Goal: Task Accomplishment & Management: Use online tool/utility

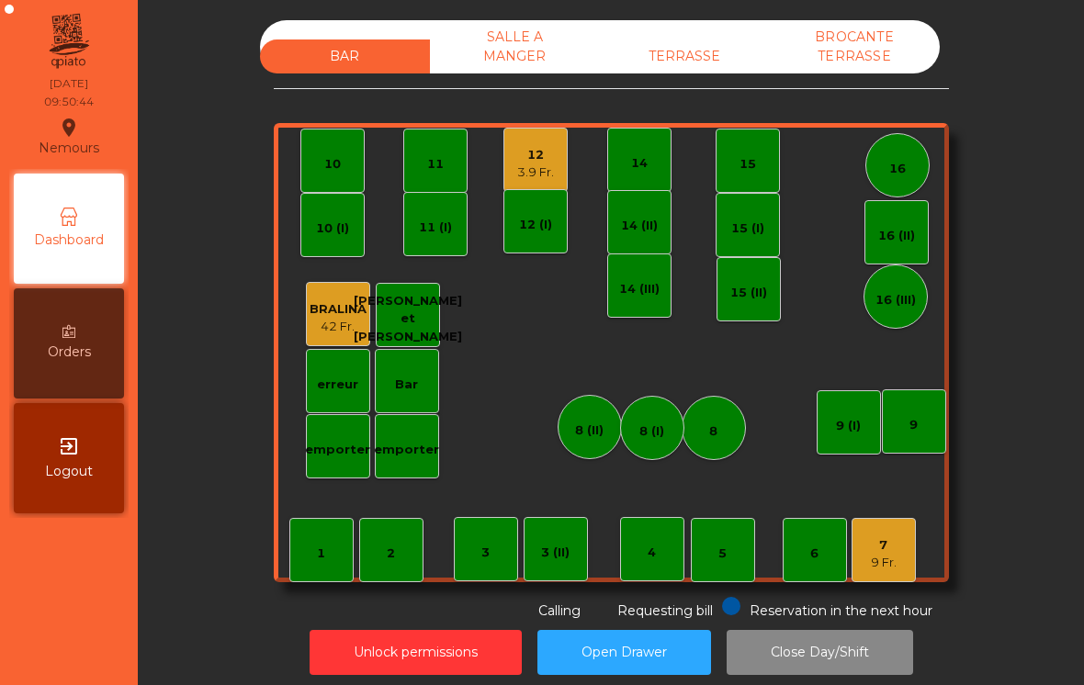
click at [527, 177] on div "3.9 Fr." at bounding box center [535, 173] width 37 height 18
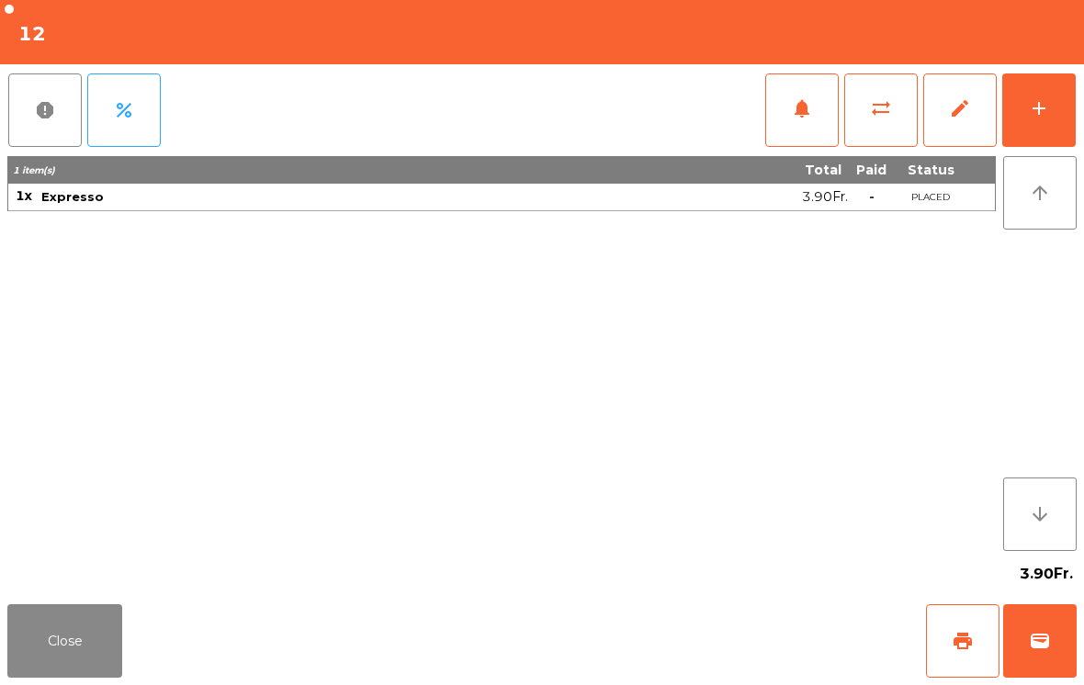
click at [1047, 623] on button "wallet" at bounding box center [1039, 640] width 73 height 73
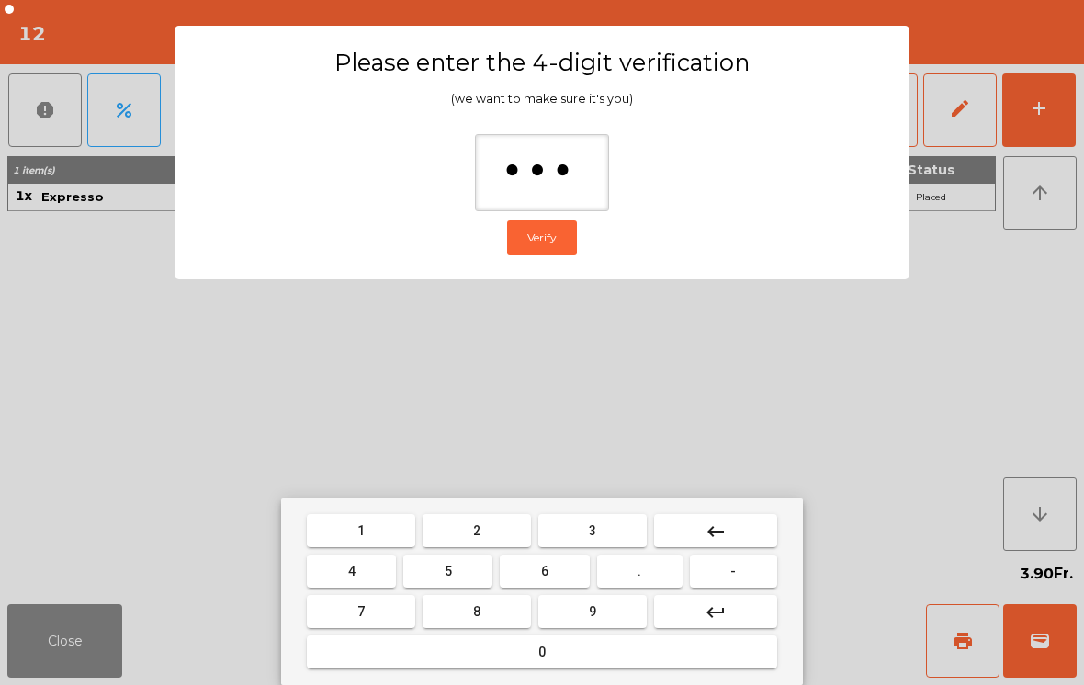
type input "****"
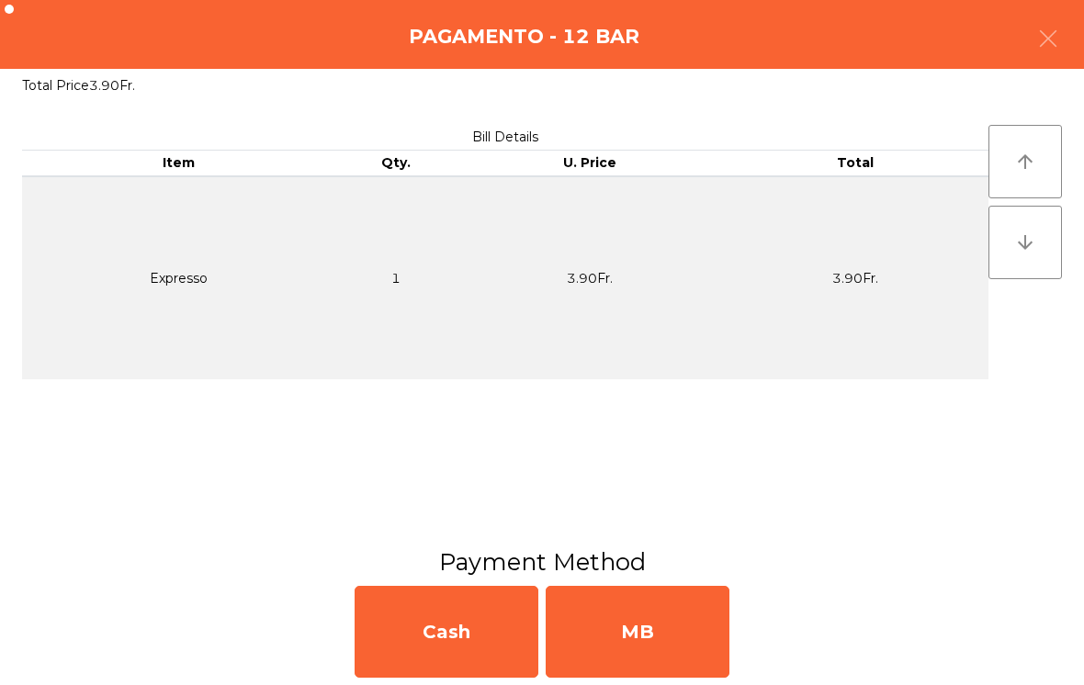
click at [710, 628] on div "MB" at bounding box center [638, 632] width 184 height 92
click at [683, 634] on div "No" at bounding box center [638, 632] width 184 height 92
click at [707, 637] on div "No" at bounding box center [638, 632] width 184 height 92
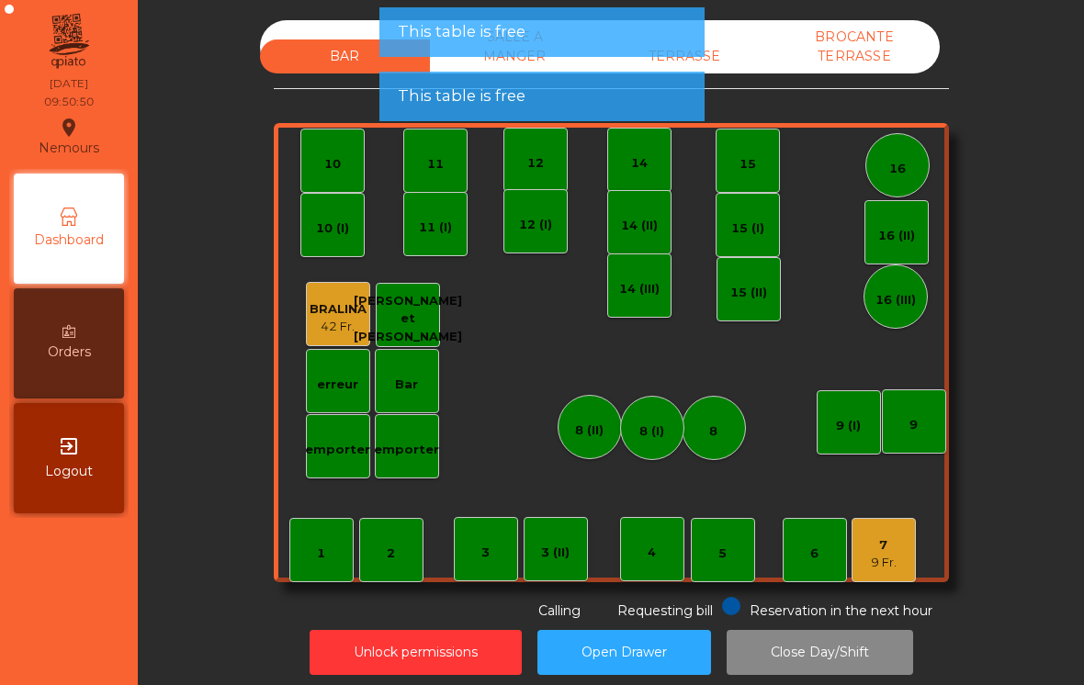
click at [900, 562] on div "7 9 Fr." at bounding box center [884, 550] width 64 height 64
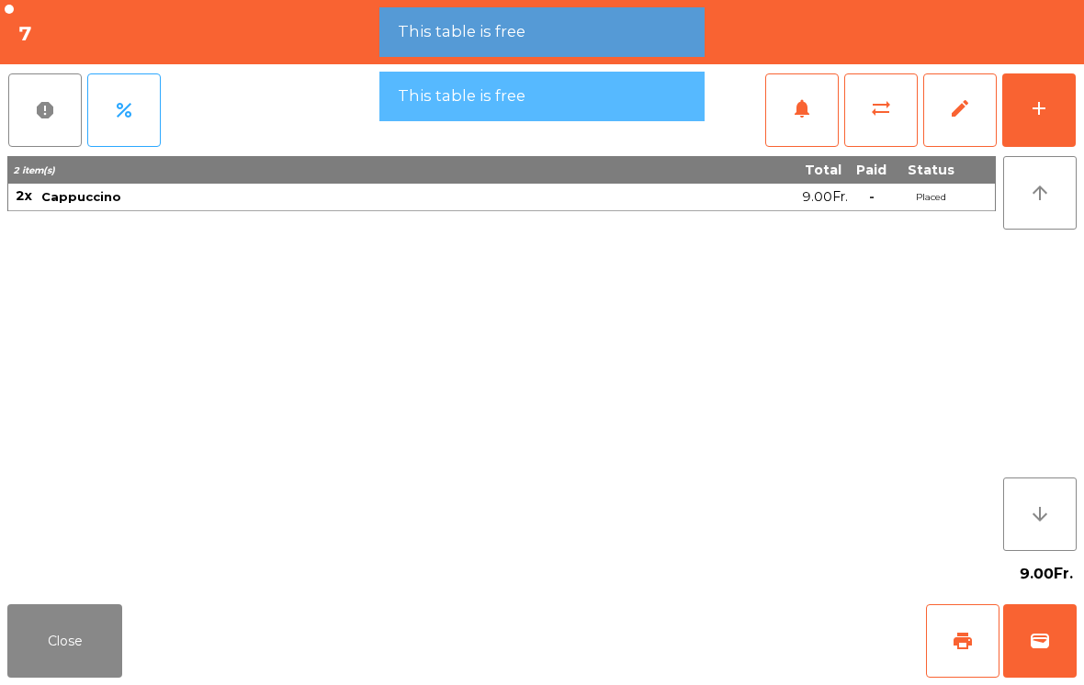
click at [1059, 107] on button "add" at bounding box center [1038, 109] width 73 height 73
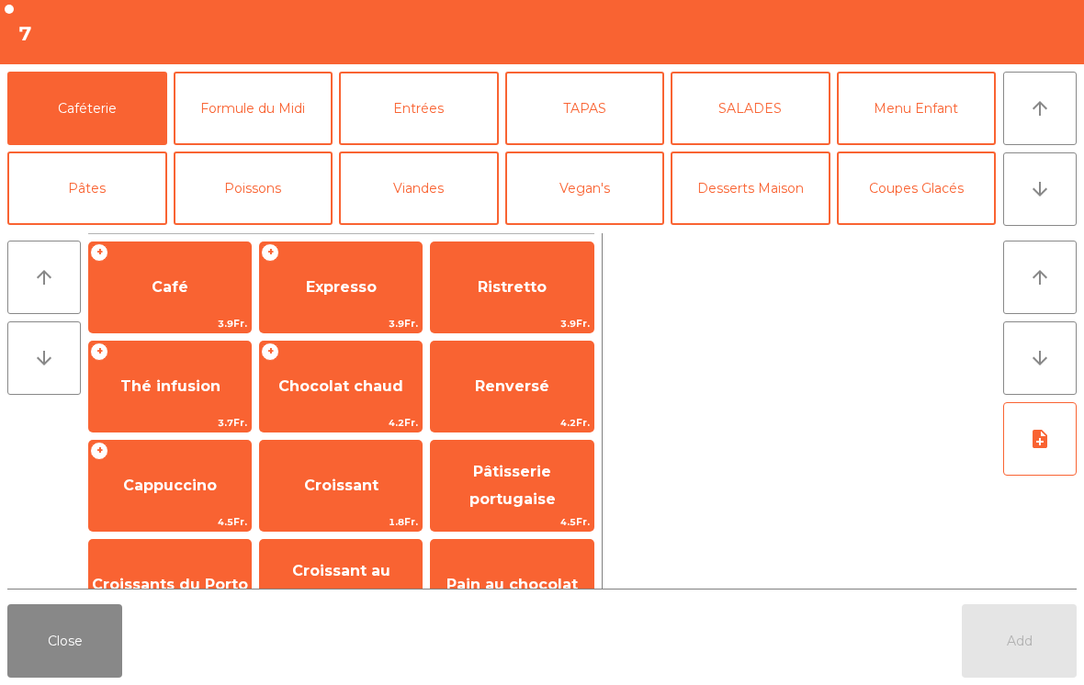
click at [143, 469] on span "Cappuccino" at bounding box center [170, 486] width 162 height 50
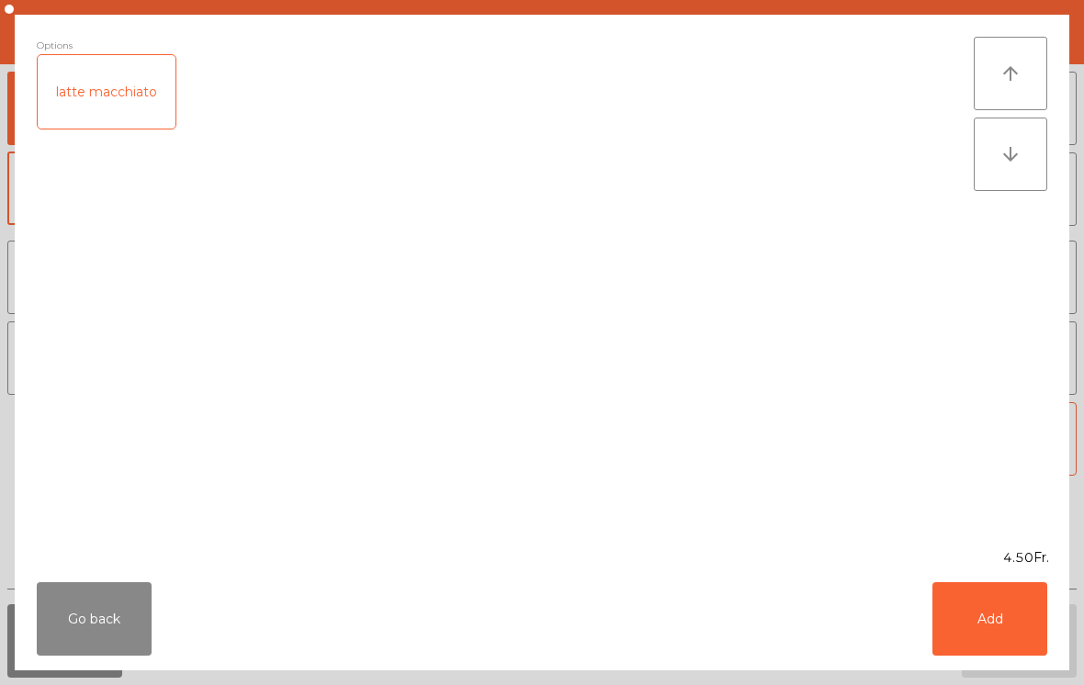
click at [1019, 615] on button "Add" at bounding box center [989, 618] width 115 height 73
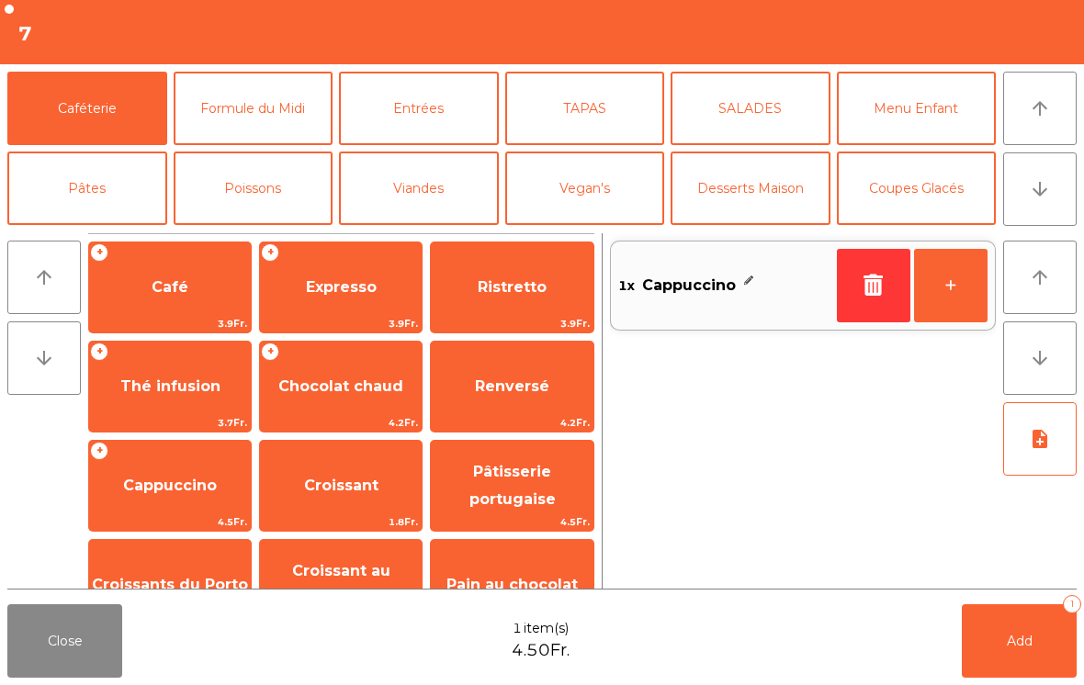
click at [307, 388] on span "Chocolat chaud" at bounding box center [340, 386] width 125 height 17
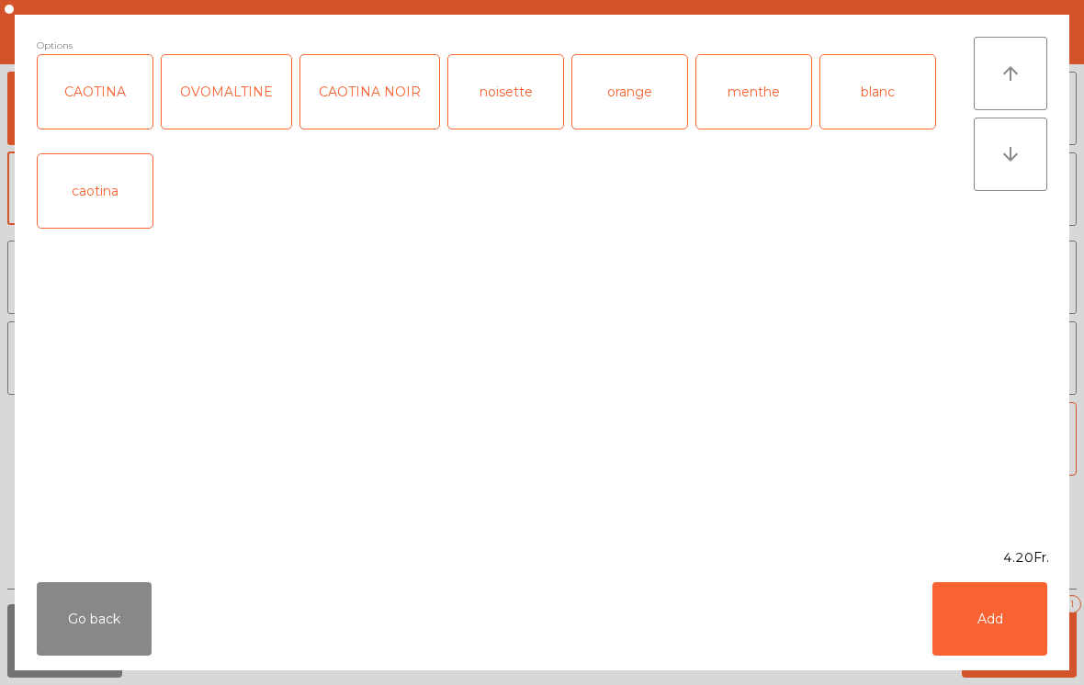
click at [1016, 617] on button "Add" at bounding box center [989, 618] width 115 height 73
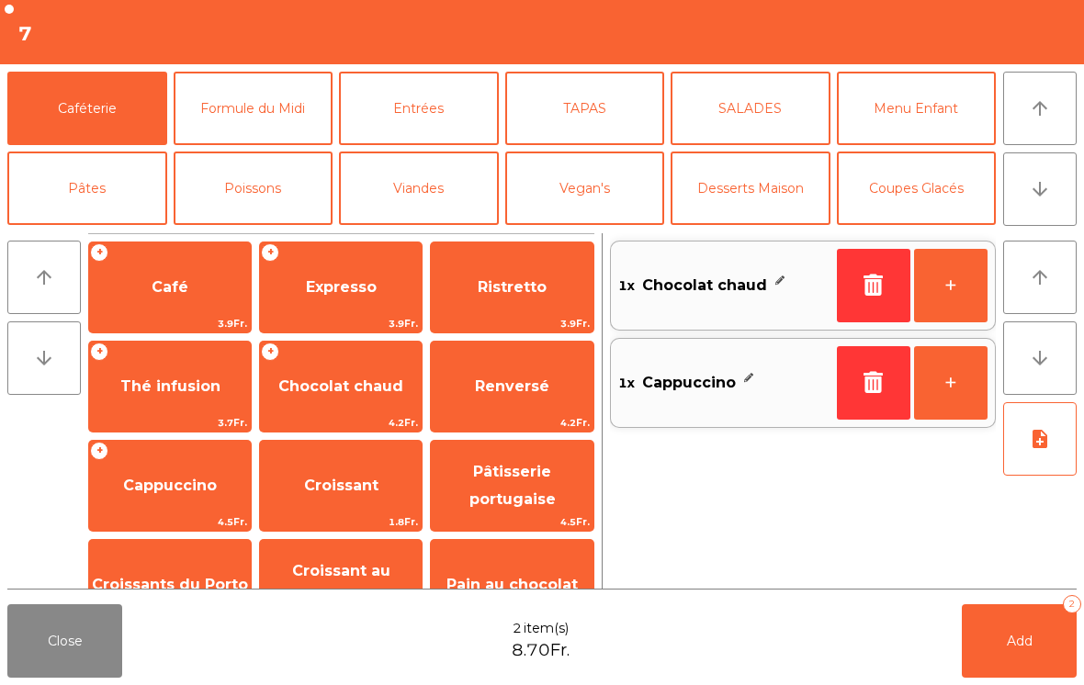
click at [504, 294] on span "Ristretto" at bounding box center [512, 286] width 69 height 17
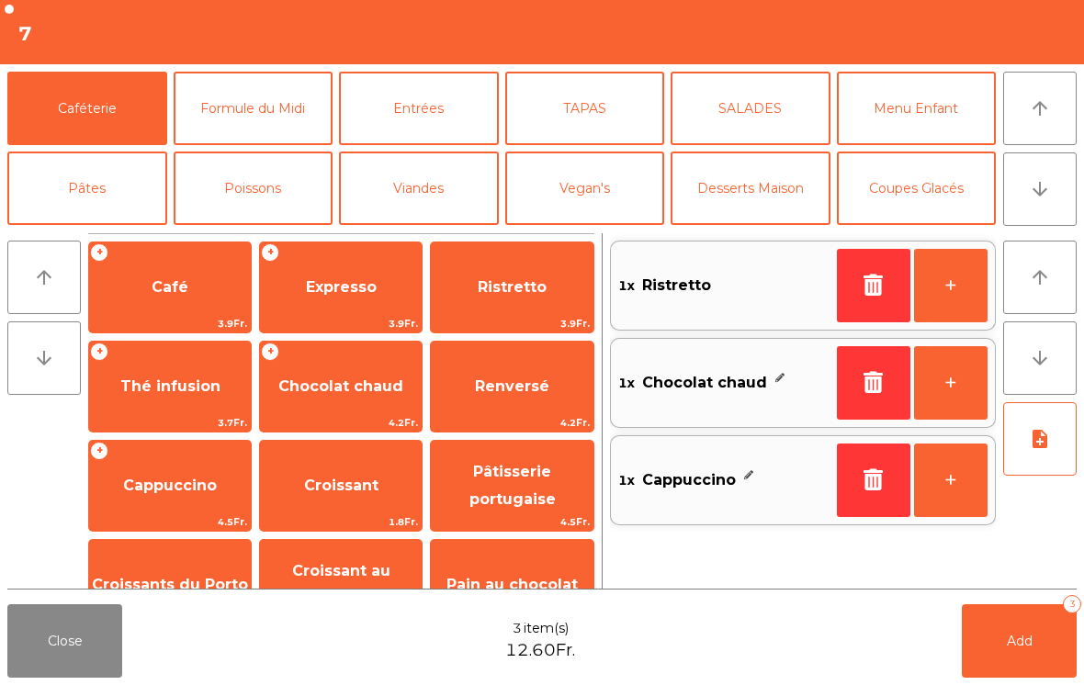
click at [151, 314] on div "+ Café 3.9Fr." at bounding box center [170, 288] width 164 height 92
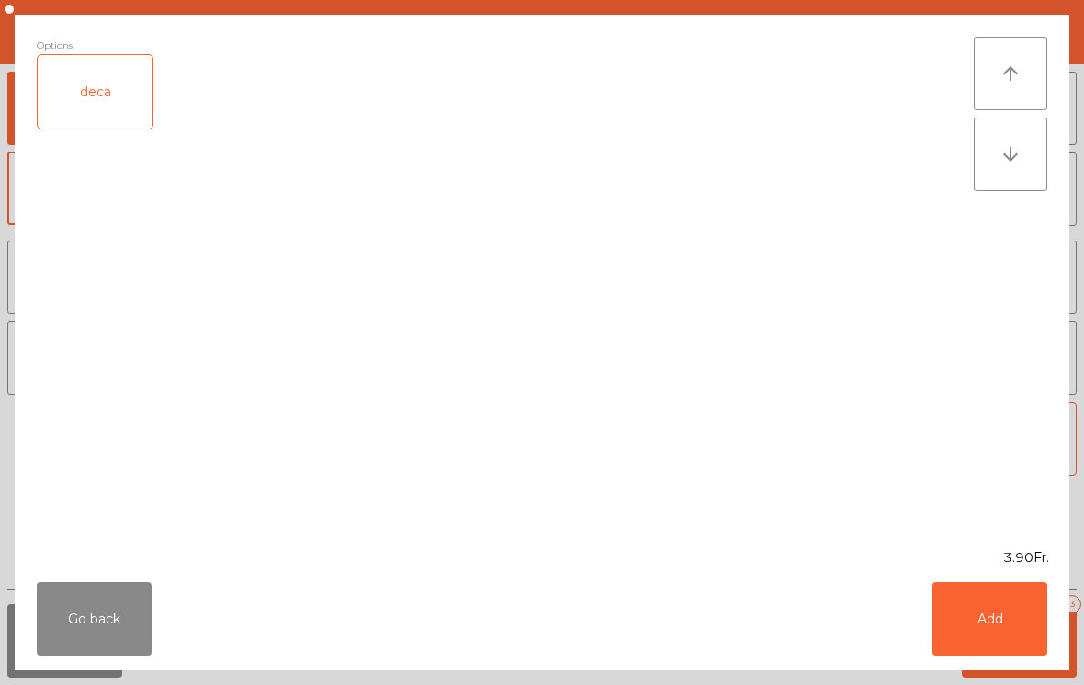
click at [1027, 627] on button "Add" at bounding box center [989, 618] width 115 height 73
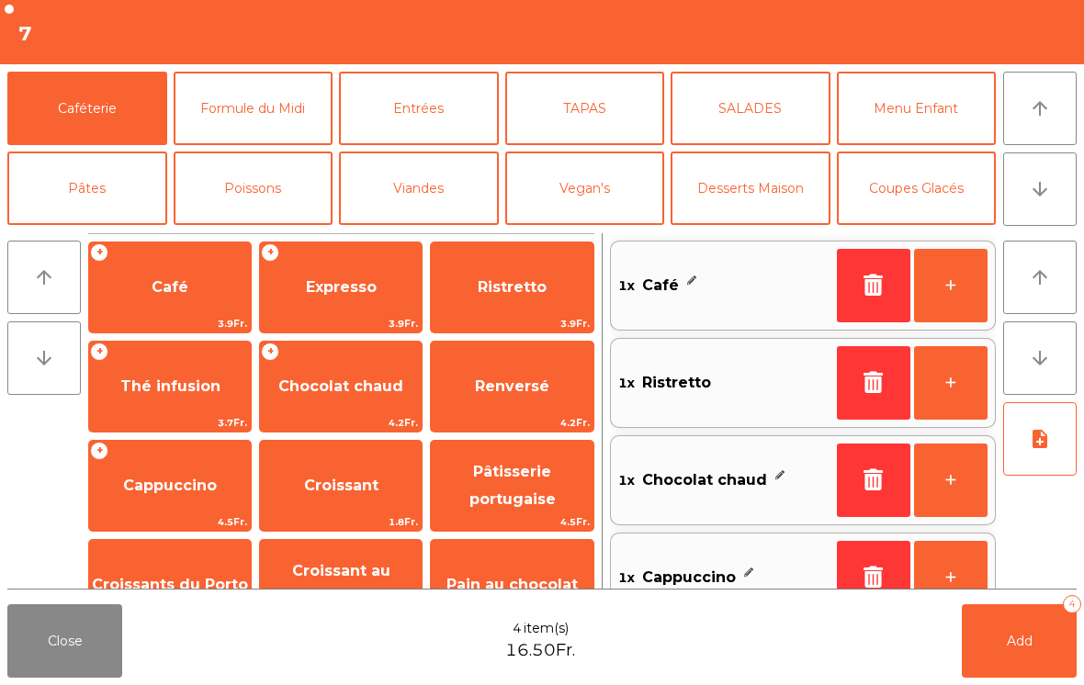
click at [339, 496] on span "Croissant" at bounding box center [341, 486] width 162 height 50
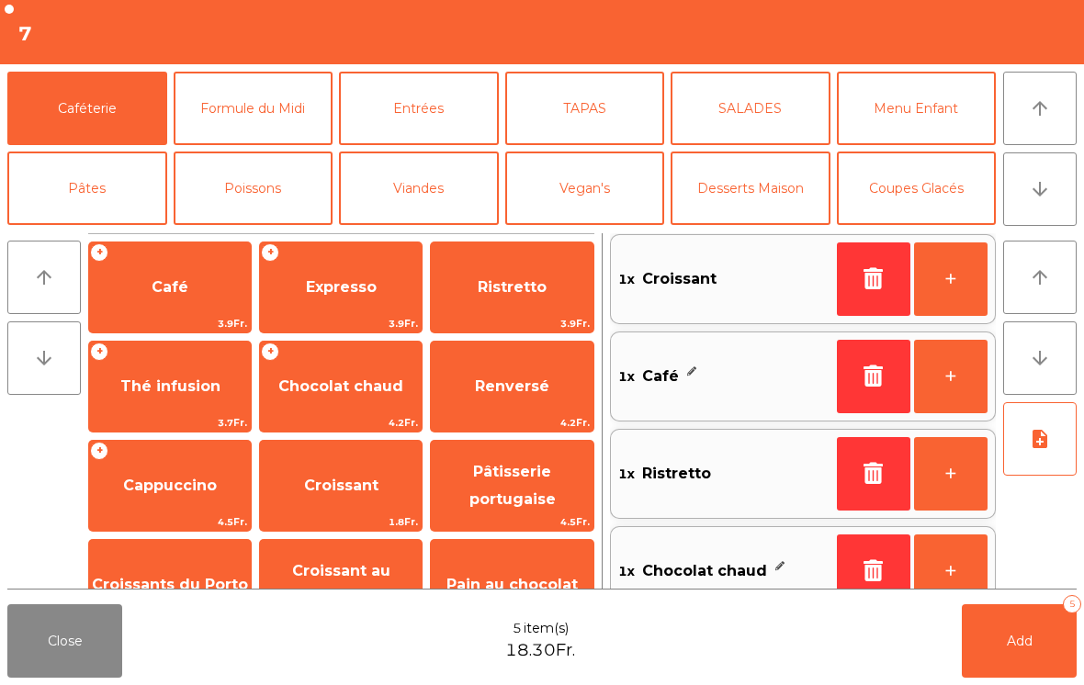
scroll to position [7, 0]
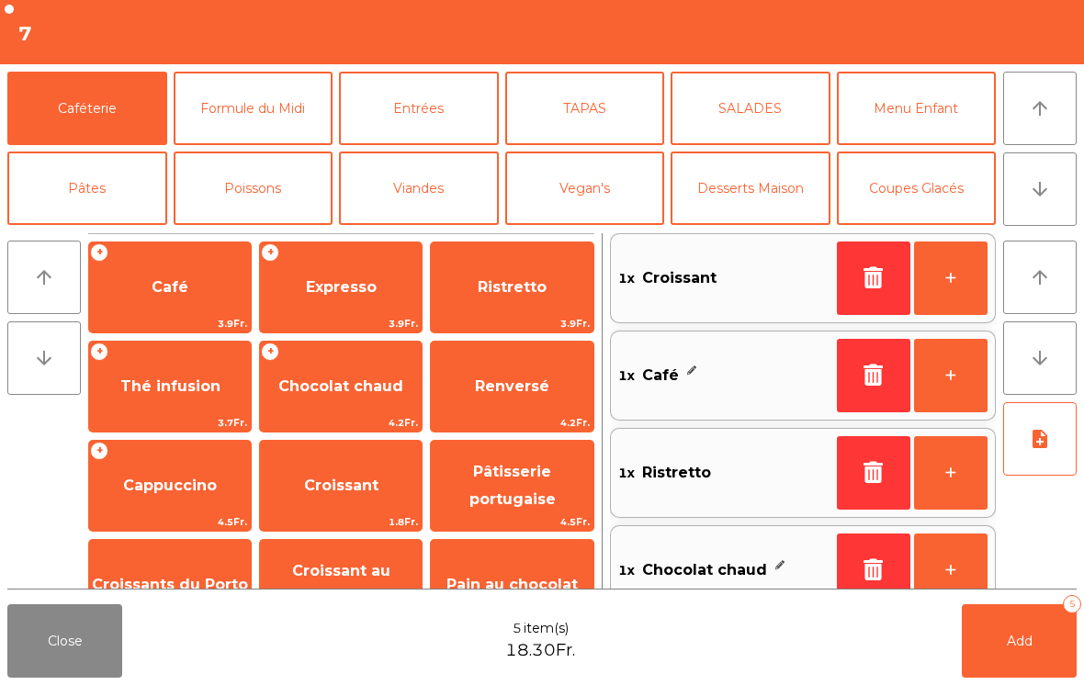
click at [1026, 649] on span "Add" at bounding box center [1020, 641] width 26 height 17
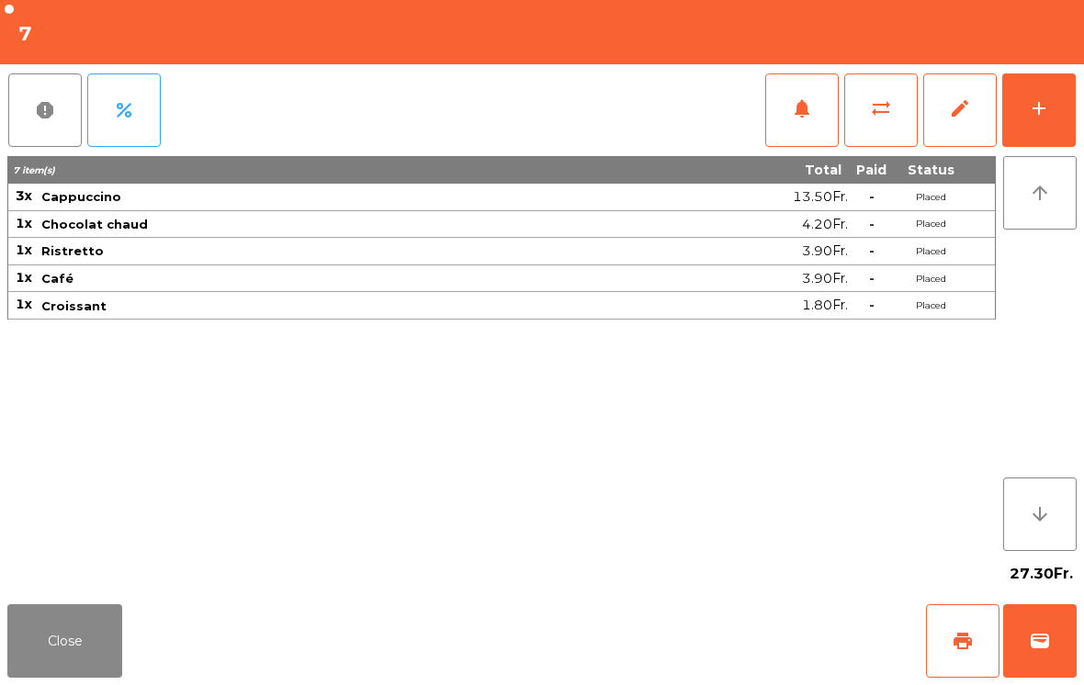
click at [975, 638] on button "print" at bounding box center [962, 640] width 73 height 73
click at [1068, 655] on button "wallet" at bounding box center [1039, 640] width 73 height 73
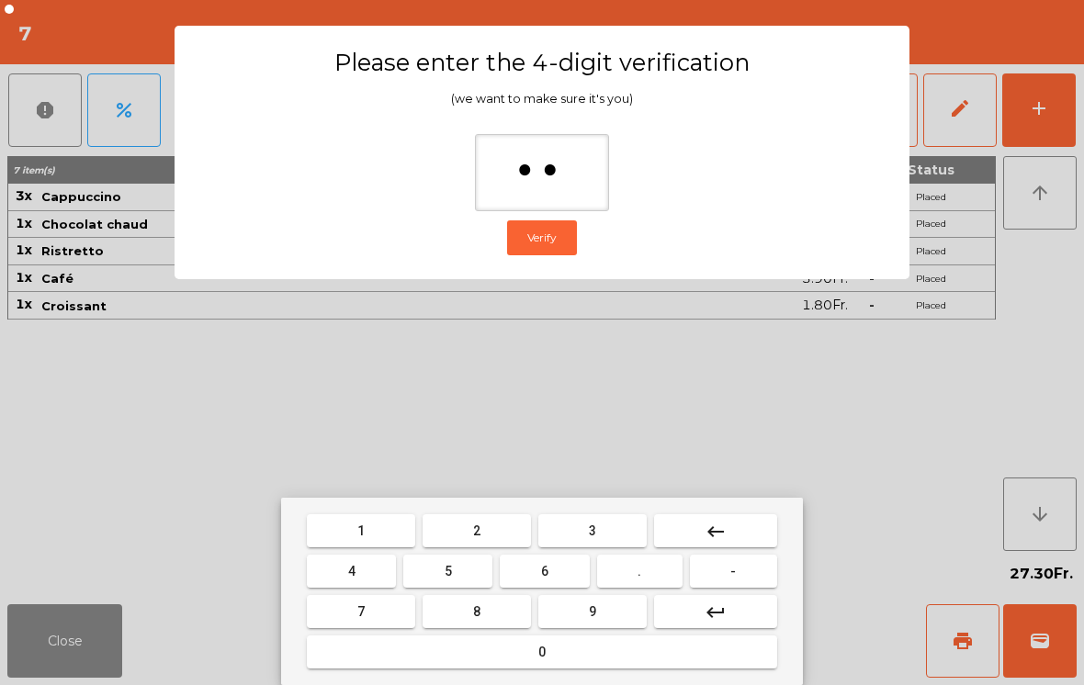
type input "***"
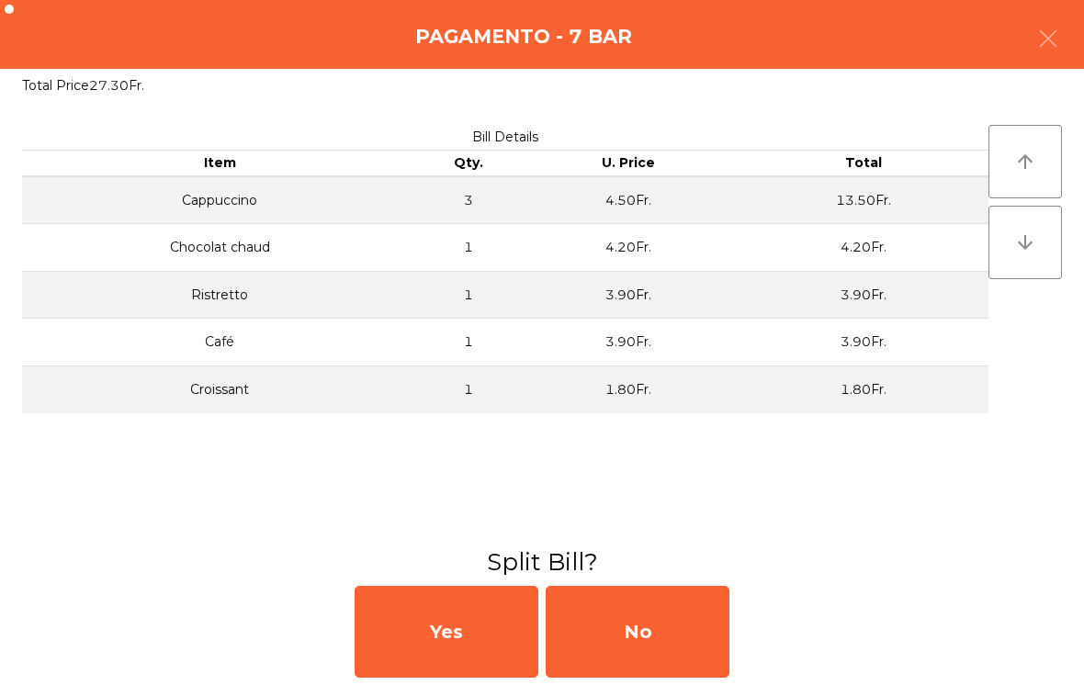
click at [632, 636] on div "No" at bounding box center [638, 632] width 184 height 92
click at [652, 628] on div "MB" at bounding box center [638, 632] width 184 height 92
click at [661, 627] on div "No" at bounding box center [638, 632] width 184 height 92
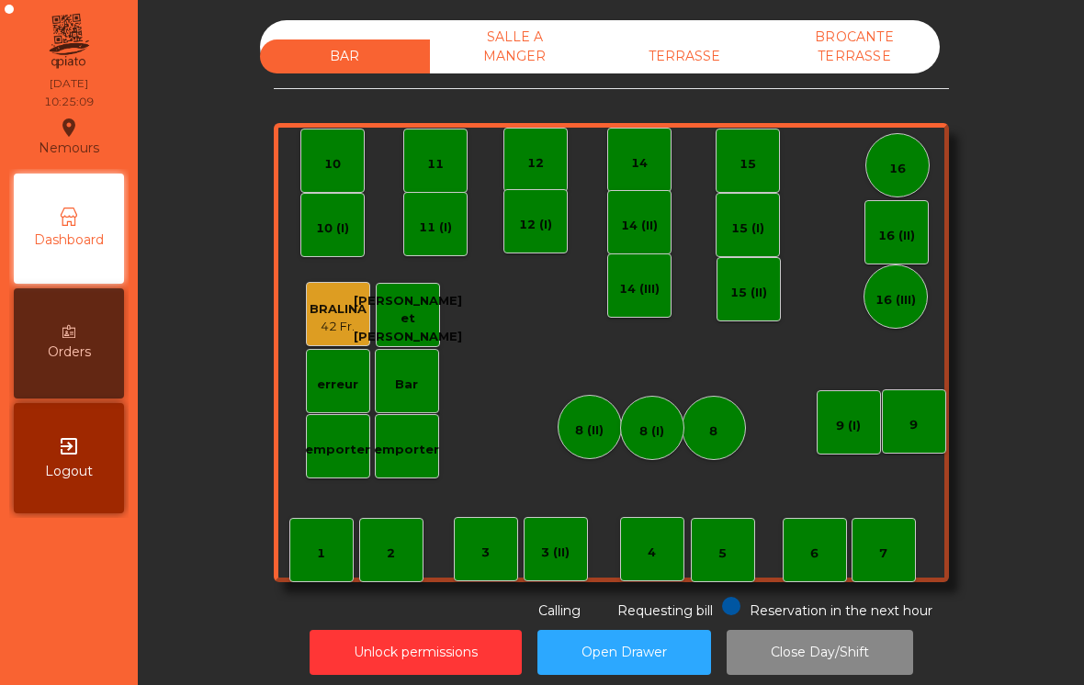
click at [585, 567] on div "3 (II)" at bounding box center [556, 549] width 64 height 64
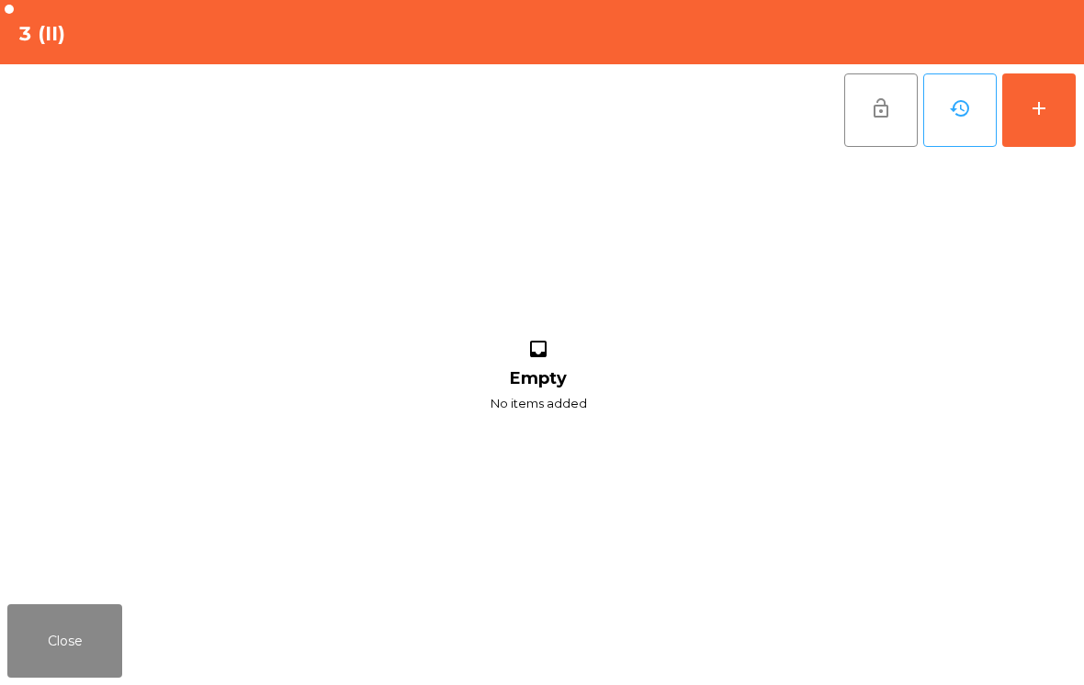
click at [1073, 114] on button "add" at bounding box center [1038, 109] width 73 height 73
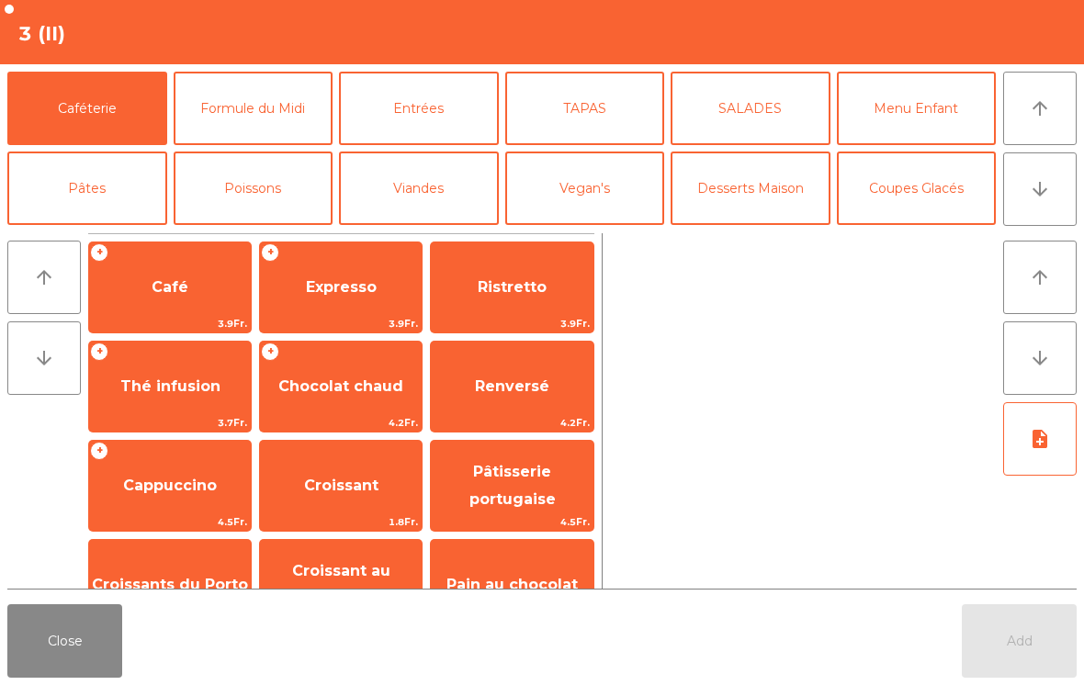
click at [1057, 198] on button "arrow_downward" at bounding box center [1039, 188] width 73 height 73
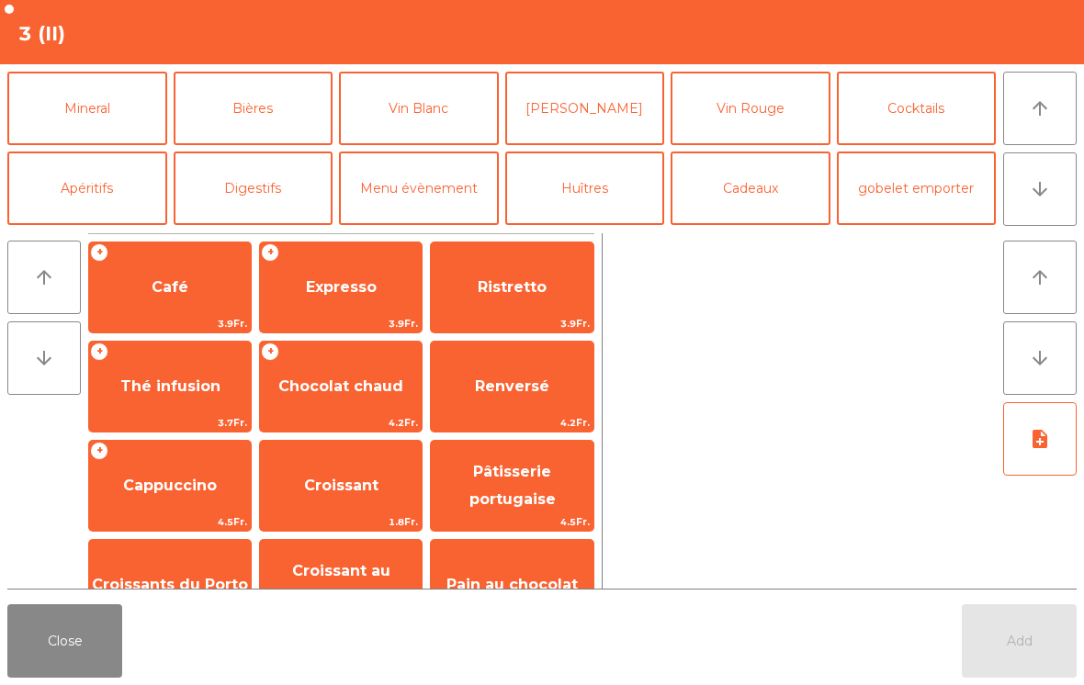
click at [113, 199] on button "Apéritifs" at bounding box center [87, 188] width 160 height 73
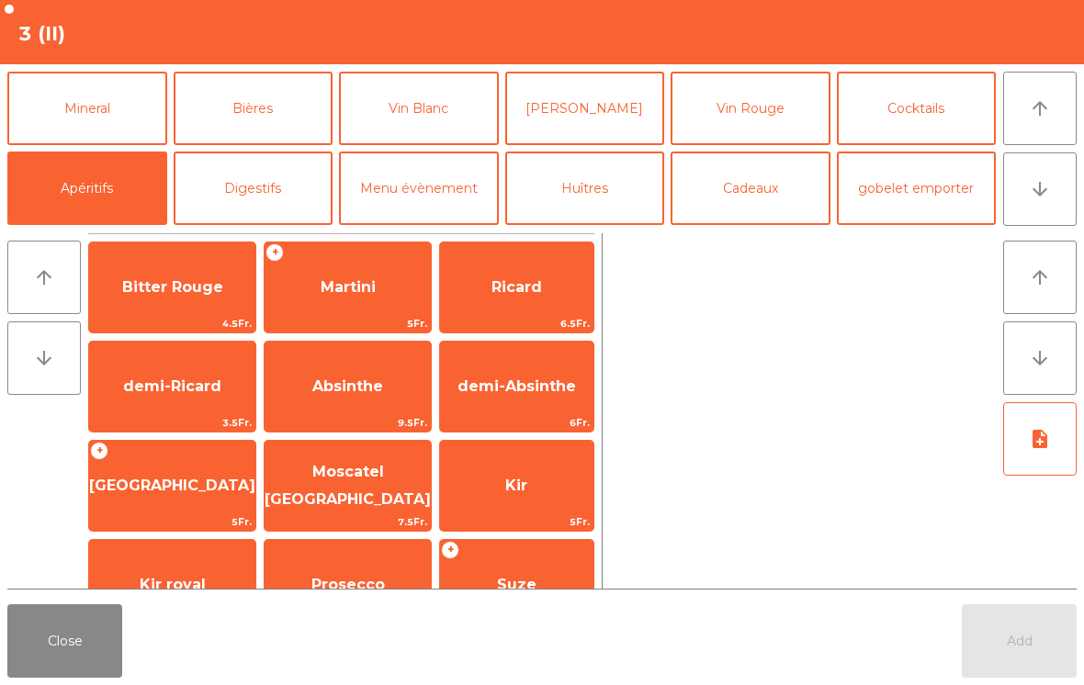
click at [122, 121] on button "Mineral" at bounding box center [87, 108] width 160 height 73
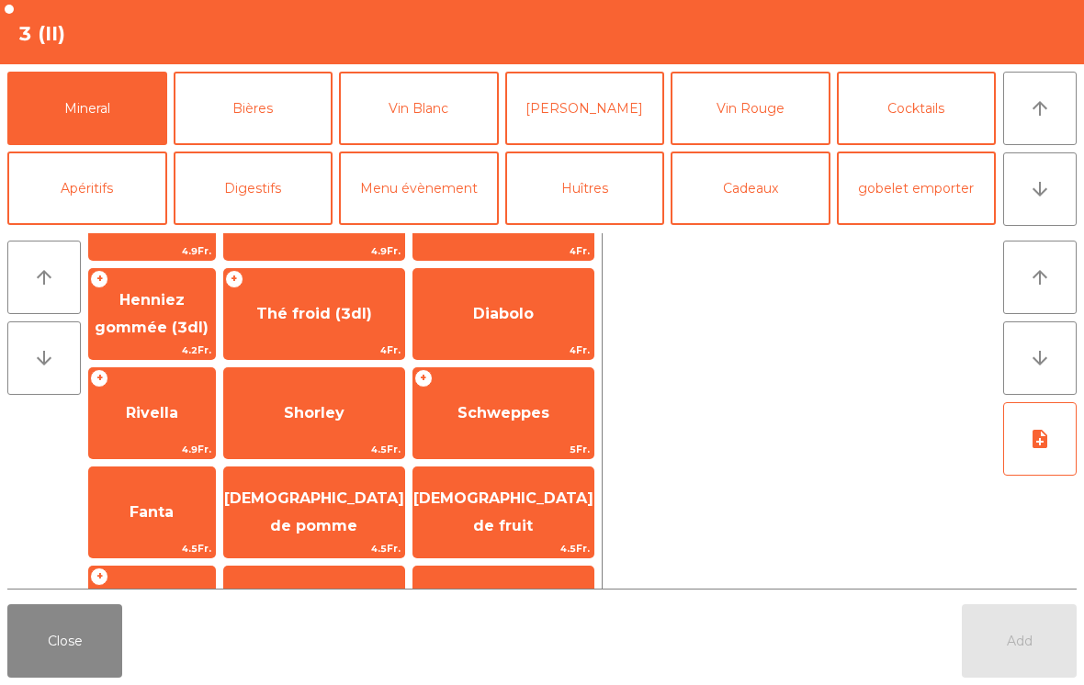
scroll to position [275, 0]
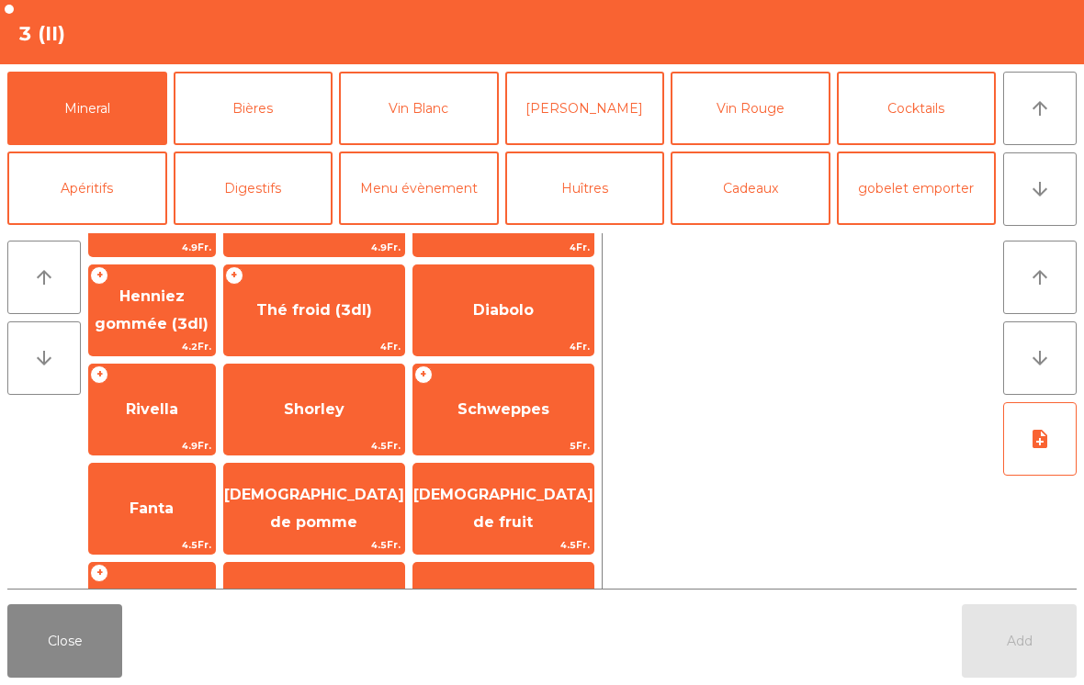
click at [537, 531] on span "[DEMOGRAPHIC_DATA] de fruit" at bounding box center [503, 509] width 180 height 78
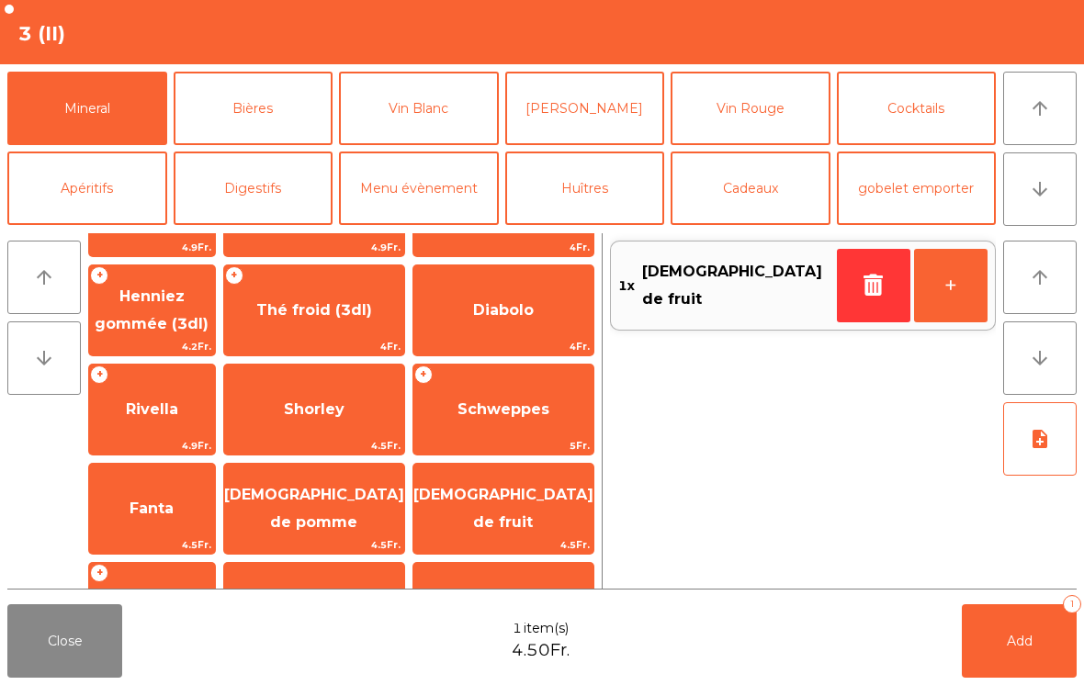
click at [1029, 649] on button "Add 1" at bounding box center [1019, 640] width 115 height 73
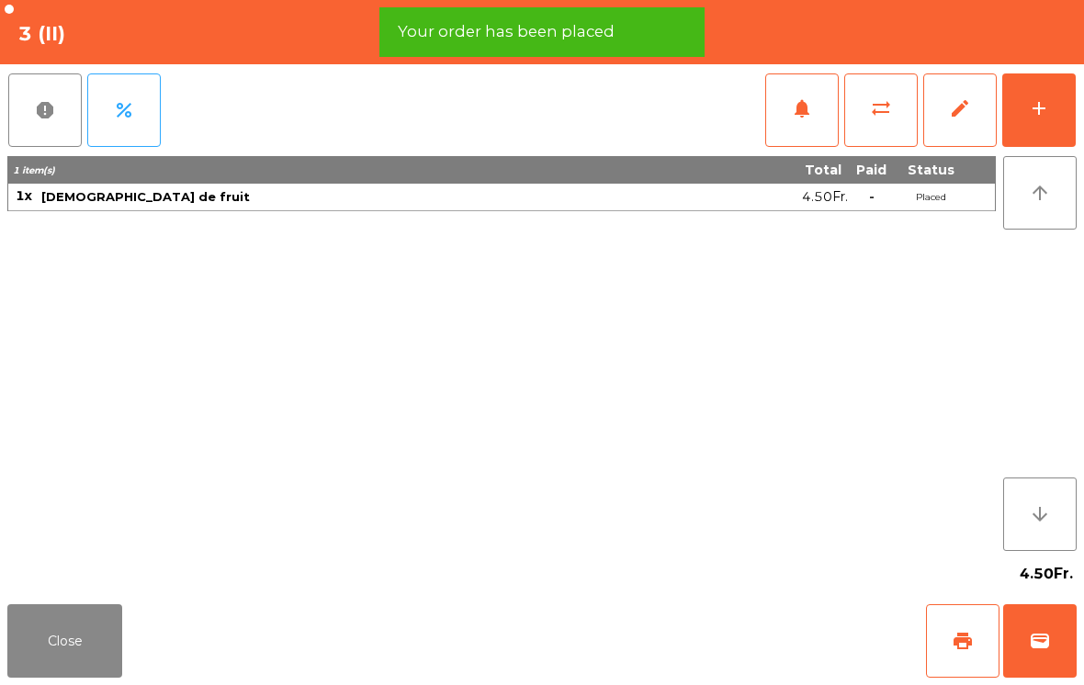
click at [982, 649] on button "print" at bounding box center [962, 640] width 73 height 73
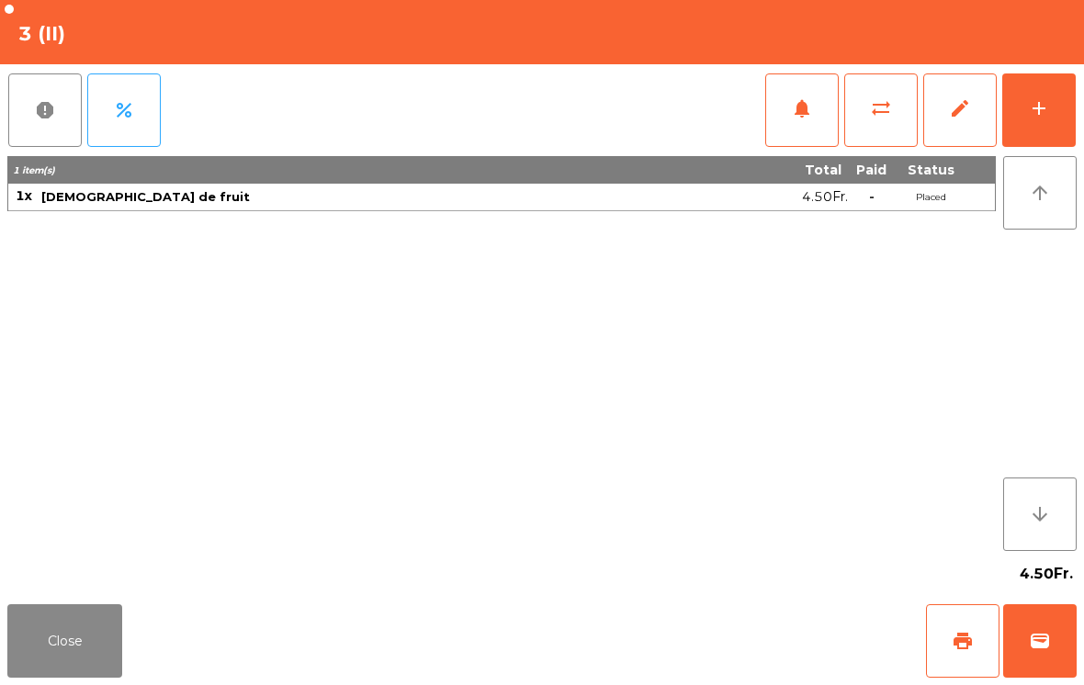
click at [72, 627] on button "Close" at bounding box center [64, 640] width 115 height 73
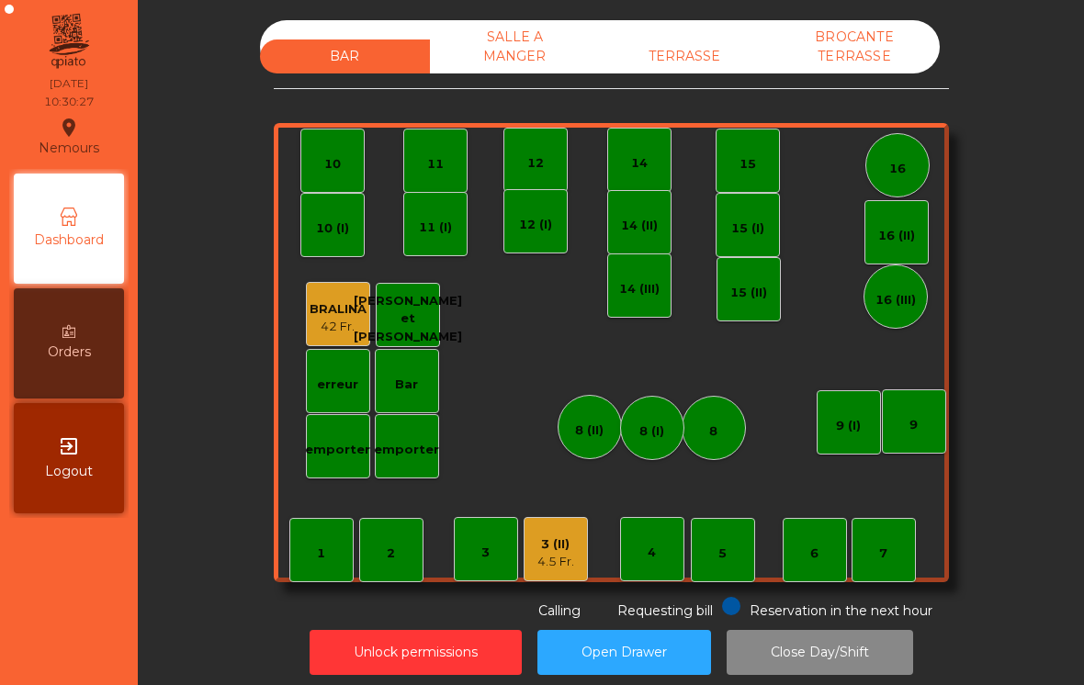
click at [882, 566] on div "7" at bounding box center [884, 550] width 64 height 64
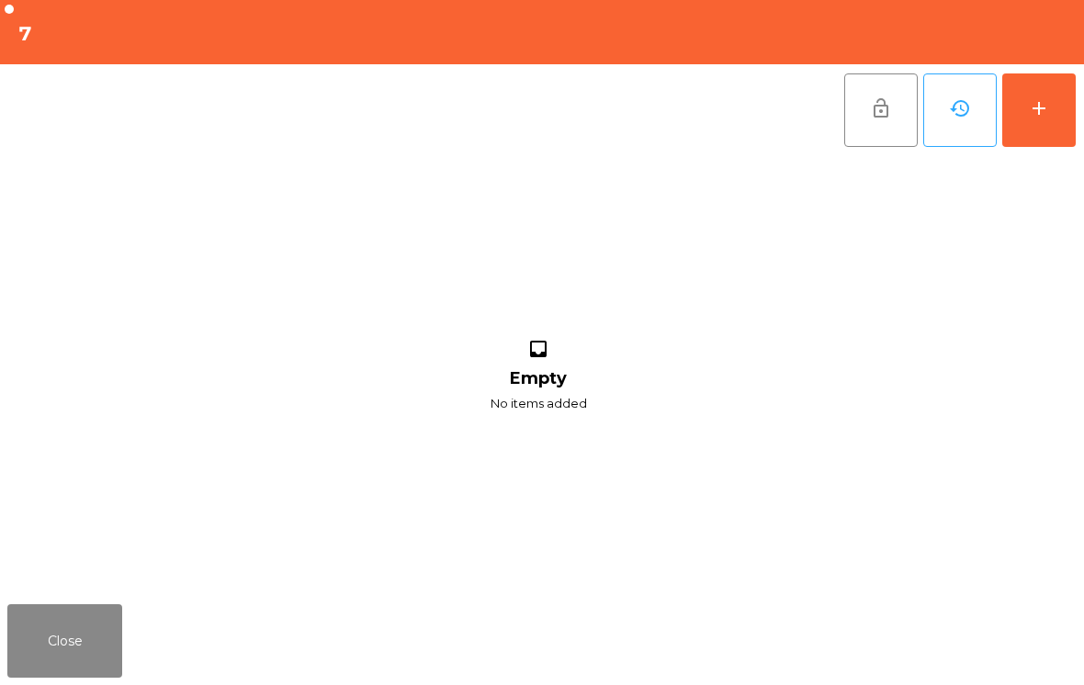
click at [785, 412] on div "inbox Empty No items added" at bounding box center [538, 376] width 1062 height 441
click at [704, 577] on div "inbox Empty No items added" at bounding box center [538, 376] width 1062 height 441
click at [703, 577] on div "inbox Empty No items added" at bounding box center [538, 376] width 1062 height 441
click at [691, 581] on div "inbox Empty No items added" at bounding box center [538, 376] width 1062 height 441
click at [706, 621] on div "Close" at bounding box center [542, 641] width 1084 height 88
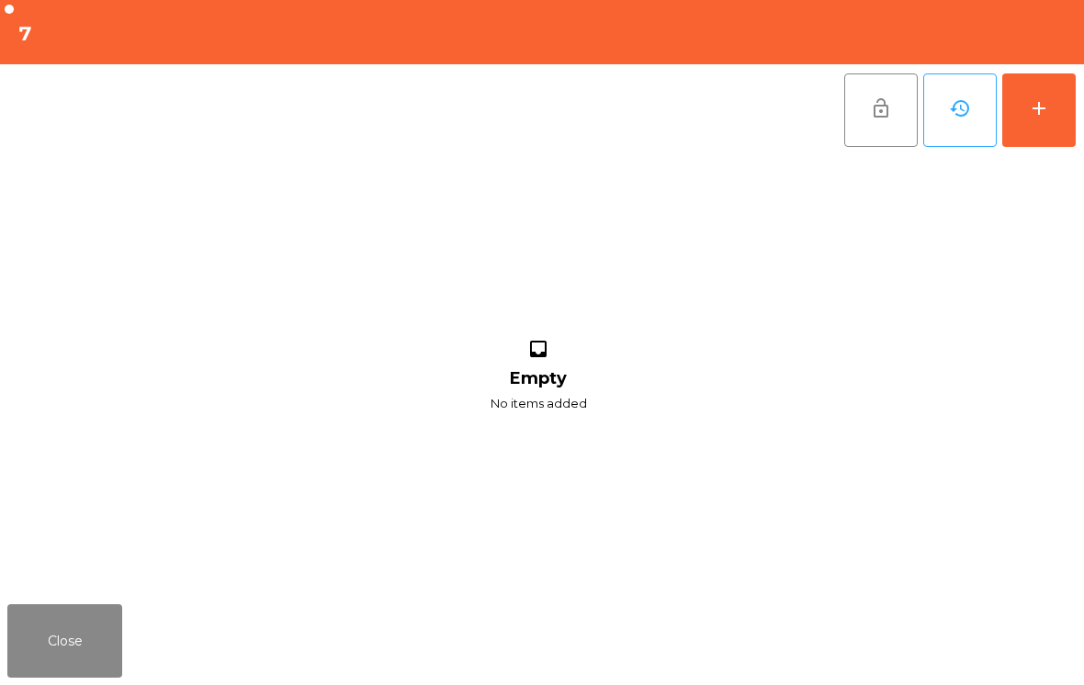
click at [59, 621] on button "Close" at bounding box center [64, 640] width 115 height 73
